Goal: Navigation & Orientation: Find specific page/section

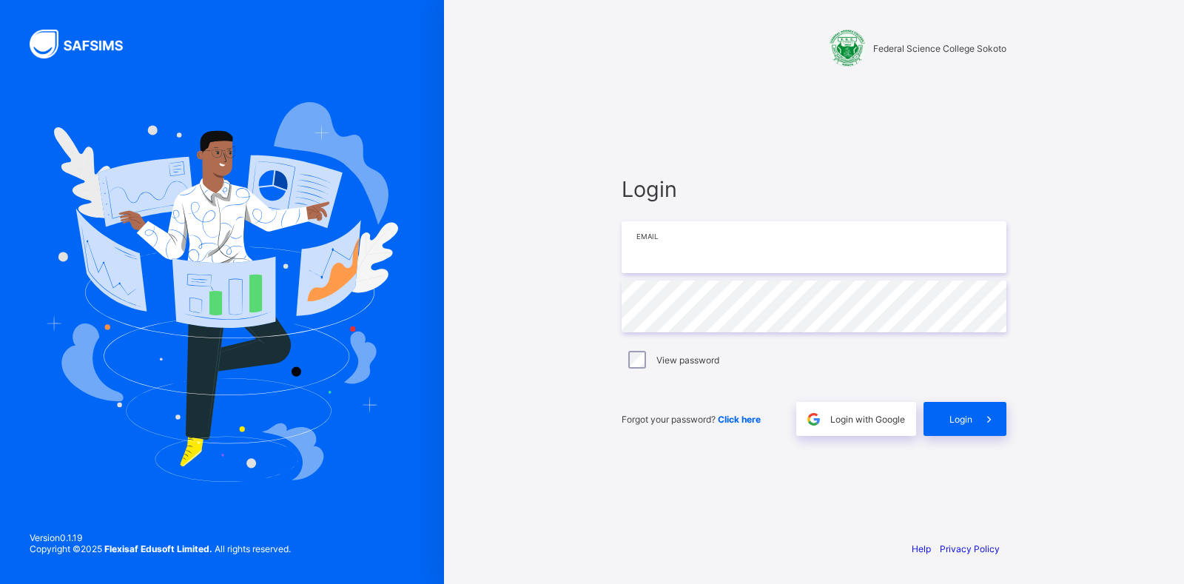
click at [681, 258] on input "email" at bounding box center [814, 247] width 385 height 52
type input "**********"
click at [976, 421] on span at bounding box center [990, 419] width 34 height 34
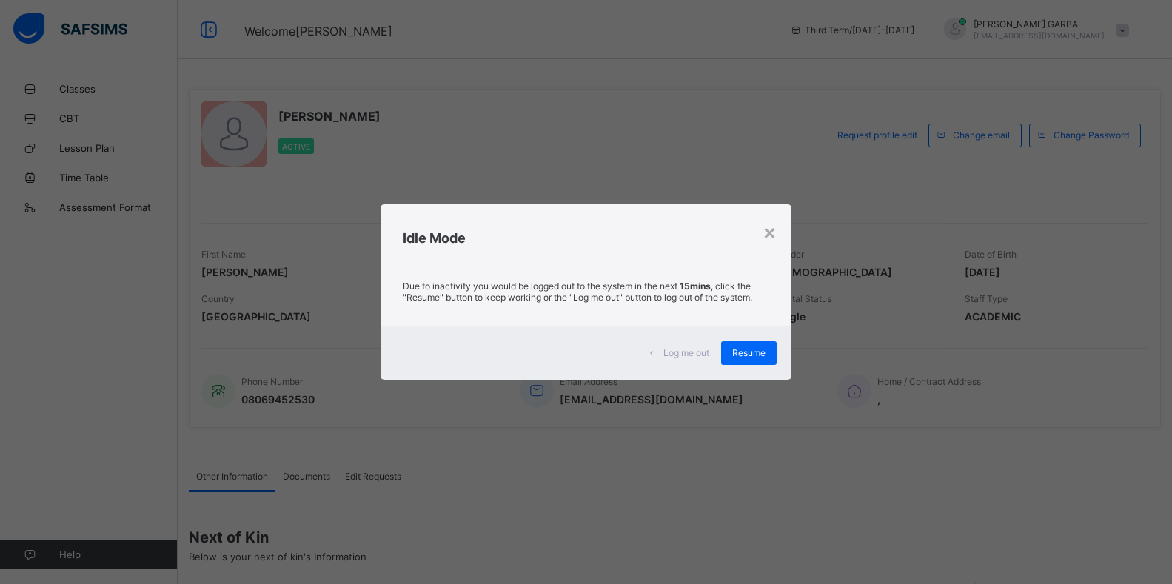
click at [768, 363] on div "Resume" at bounding box center [749, 353] width 56 height 24
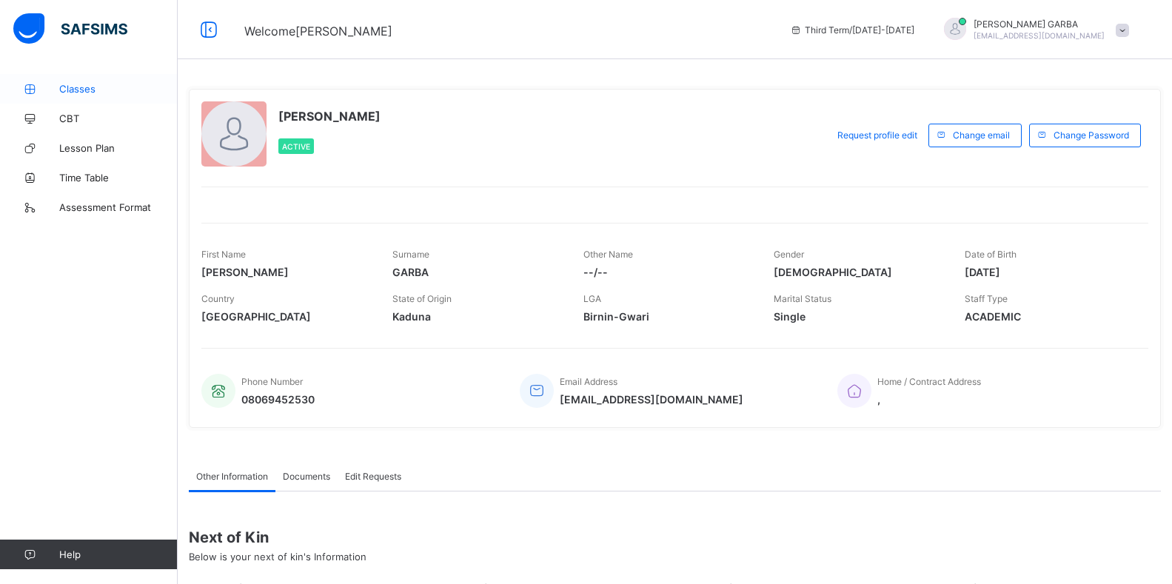
click at [84, 93] on link "Classes" at bounding box center [89, 89] width 178 height 30
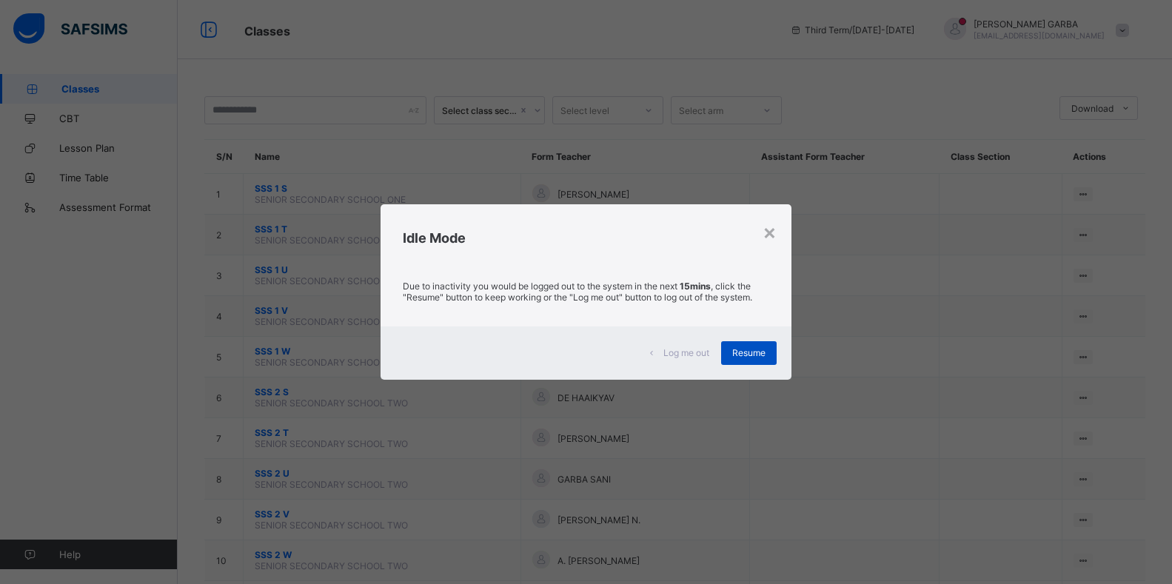
click at [759, 349] on span "Resume" at bounding box center [748, 352] width 33 height 11
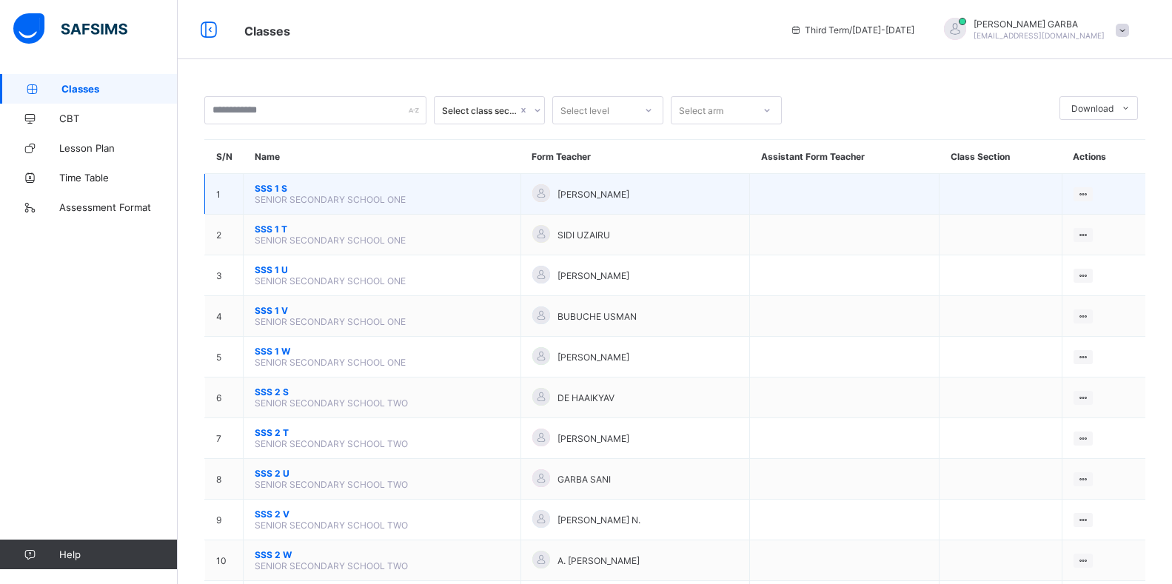
click at [269, 185] on span "SSS 1 S" at bounding box center [382, 188] width 255 height 11
